Goal: Transaction & Acquisition: Purchase product/service

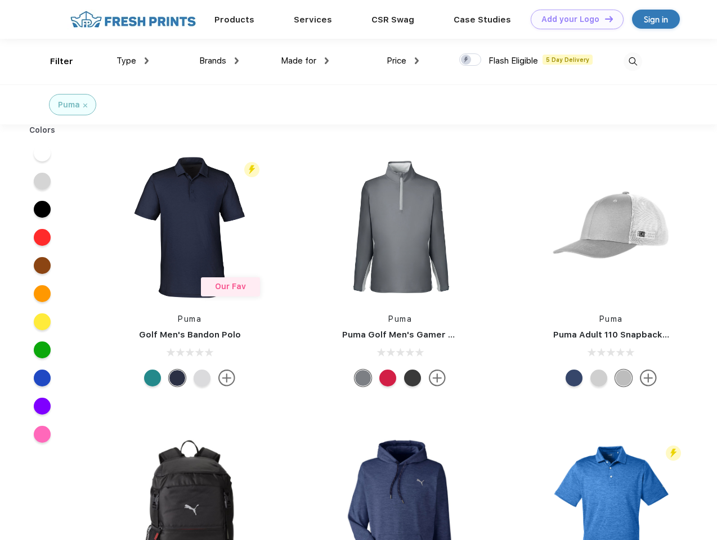
scroll to position [1, 0]
click at [573, 19] on link "Add your Logo Design Tool" at bounding box center [577, 20] width 93 height 20
click at [0, 0] on div "Design Tool" at bounding box center [0, 0] width 0 height 0
click at [604, 19] on link "Add your Logo Design Tool" at bounding box center [577, 20] width 93 height 20
click at [54, 61] on div "Filter" at bounding box center [61, 61] width 23 height 13
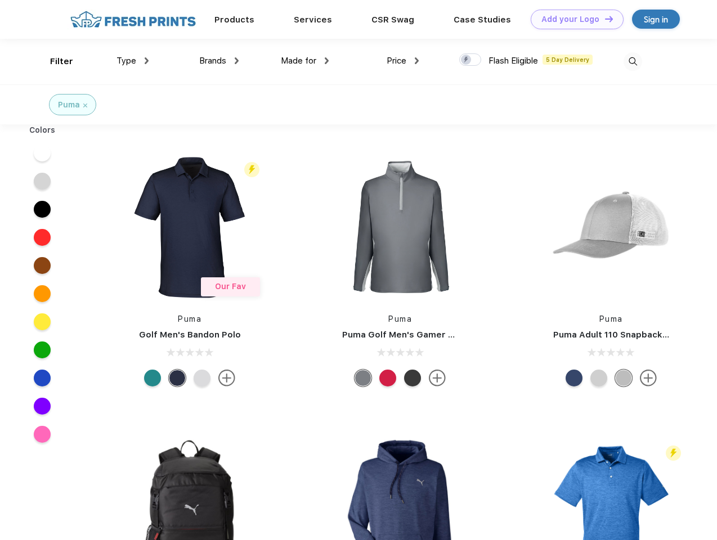
click at [133, 61] on span "Type" at bounding box center [127, 61] width 20 height 10
click at [219, 61] on span "Brands" at bounding box center [212, 61] width 27 height 10
click at [305, 61] on span "Made for" at bounding box center [298, 61] width 35 height 10
click at [403, 61] on span "Price" at bounding box center [397, 61] width 20 height 10
click at [471, 60] on div at bounding box center [470, 59] width 22 height 12
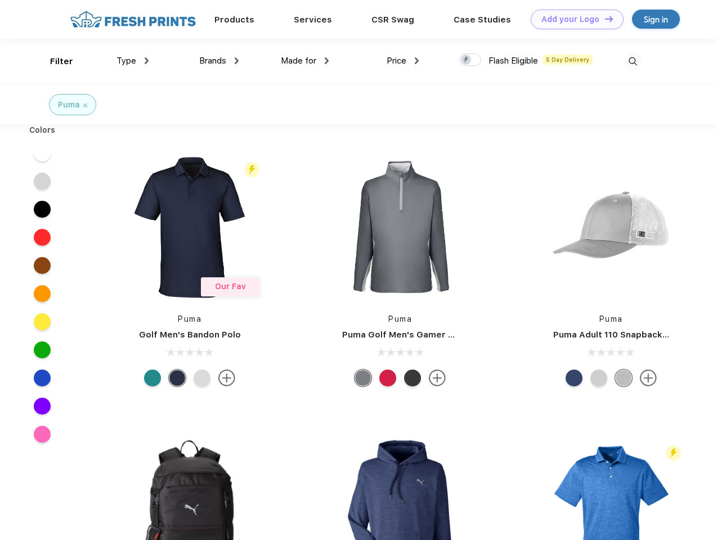
click at [467, 60] on input "checkbox" at bounding box center [462, 56] width 7 height 7
click at [633, 61] on img at bounding box center [633, 61] width 19 height 19
